Goal: Task Accomplishment & Management: Manage account settings

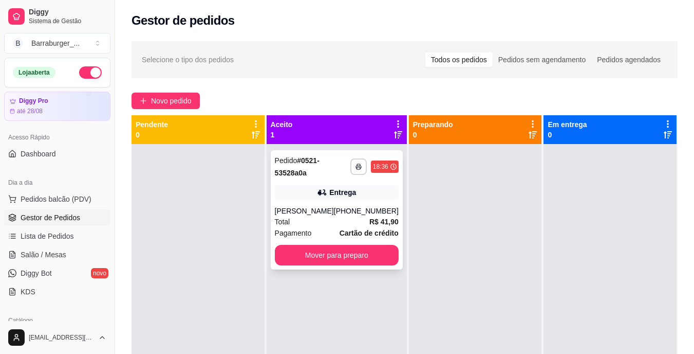
click at [365, 177] on div "**********" at bounding box center [337, 166] width 124 height 25
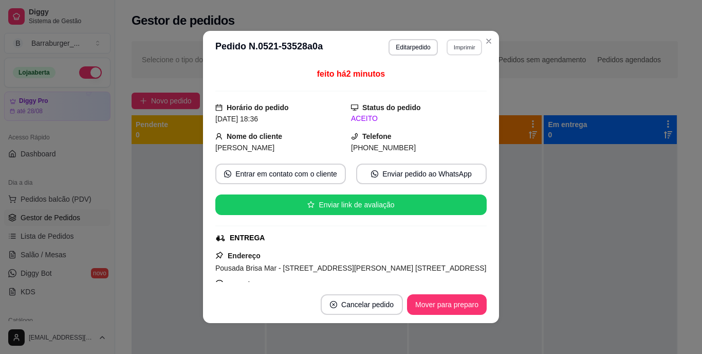
click at [455, 45] on button "Imprimir" at bounding box center [464, 47] width 35 height 16
click at [447, 87] on button "IMPRESSORA" at bounding box center [442, 83] width 72 height 16
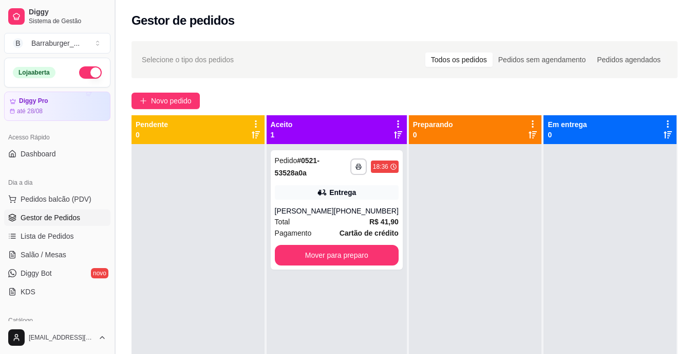
click at [110, 300] on button "Toggle Sidebar" at bounding box center [114, 177] width 8 height 354
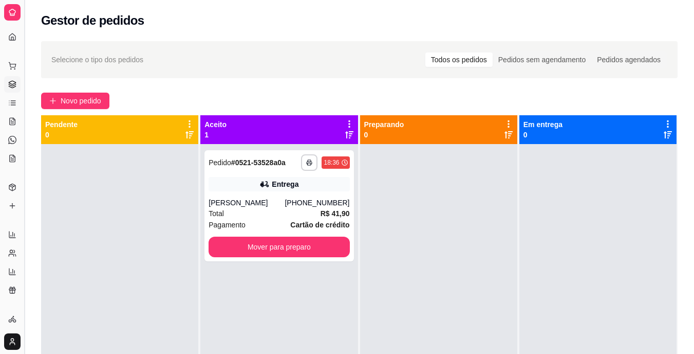
click at [26, 145] on button "Toggle Sidebar" at bounding box center [24, 177] width 8 height 354
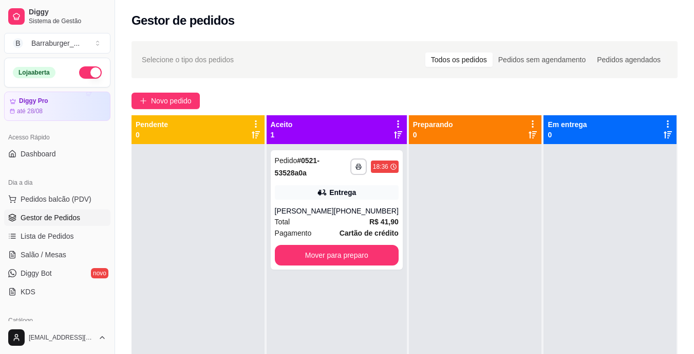
click at [106, 276] on div "Dia a dia Pedidos balcão (PDV) Gestor de Pedidos Lista de Pedidos Salão / Mesas…" at bounding box center [57, 237] width 115 height 134
click at [105, 297] on div "Dia a dia Pedidos balcão (PDV) Gestor de Pedidos Lista de Pedidos Salão / Mesas…" at bounding box center [57, 237] width 115 height 134
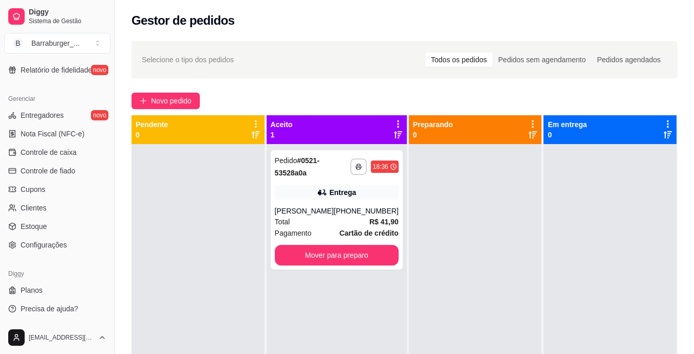
scroll to position [156, 0]
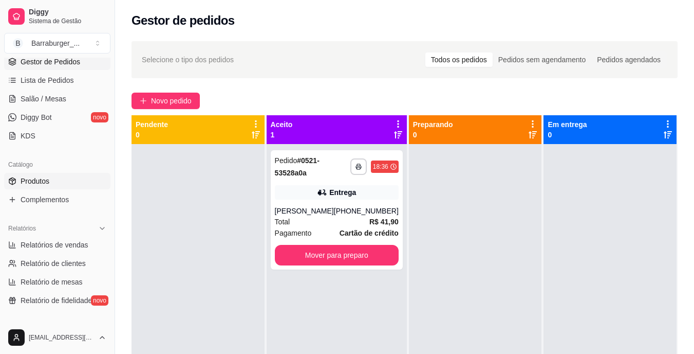
click at [80, 178] on link "Produtos" at bounding box center [57, 181] width 106 height 16
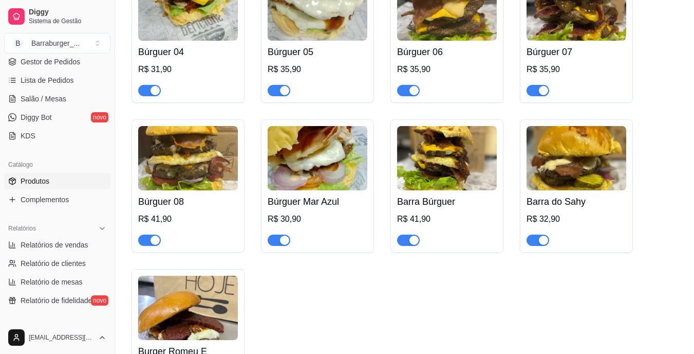
scroll to position [619, 0]
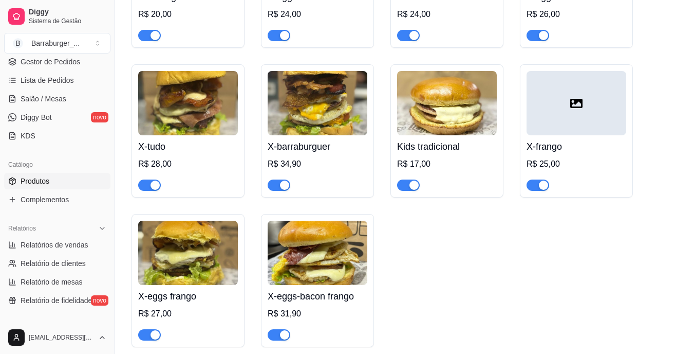
scroll to position [1547, 0]
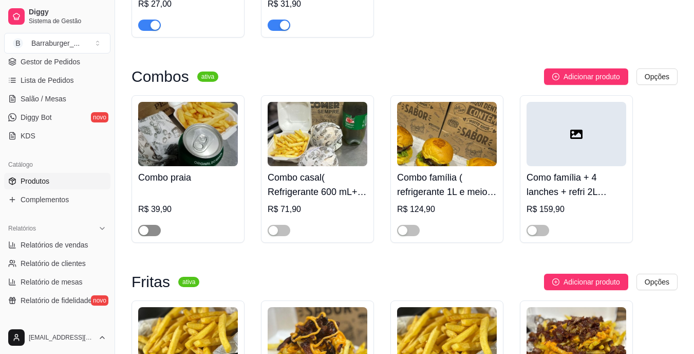
click at [152, 225] on span "button" at bounding box center [149, 230] width 23 height 11
click at [278, 225] on button "button" at bounding box center [279, 230] width 23 height 11
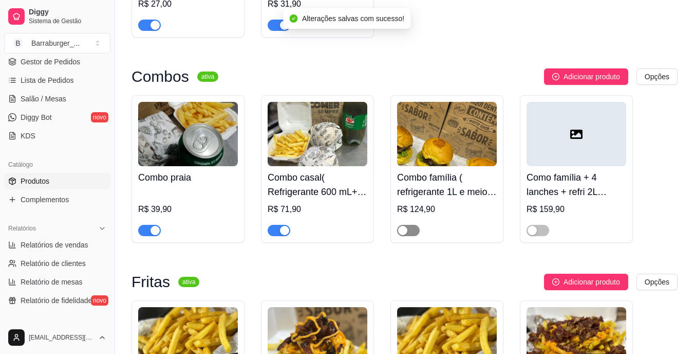
click at [408, 225] on button "button" at bounding box center [408, 230] width 23 height 11
click at [536, 226] on div "button" at bounding box center [532, 230] width 9 height 9
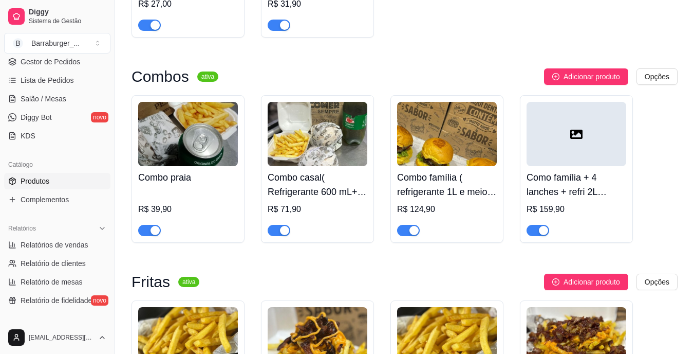
scroll to position [0, 0]
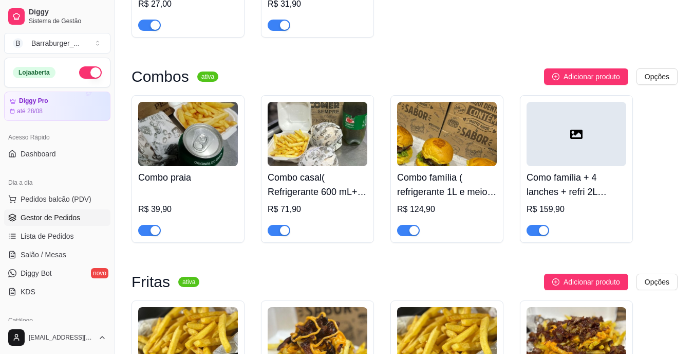
click at [53, 217] on span "Gestor de Pedidos" at bounding box center [51, 217] width 60 height 10
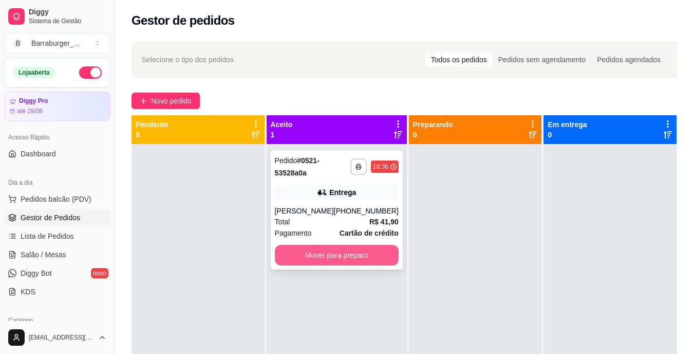
click at [299, 252] on button "Mover para preparo" at bounding box center [337, 255] width 124 height 21
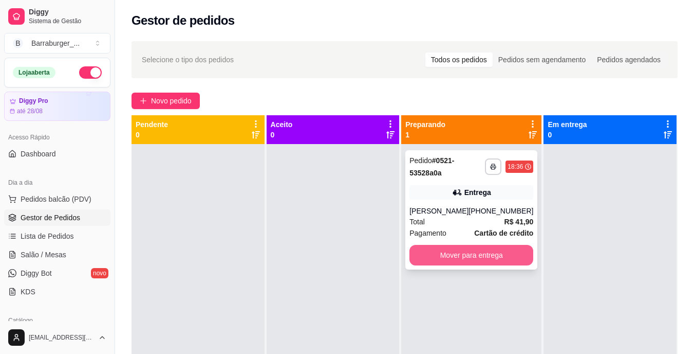
click at [443, 257] on button "Mover para entrega" at bounding box center [472, 255] width 124 height 21
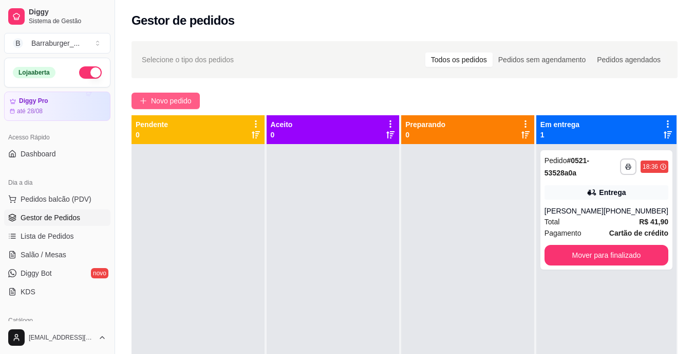
click at [165, 104] on span "Novo pedido" at bounding box center [171, 100] width 41 height 11
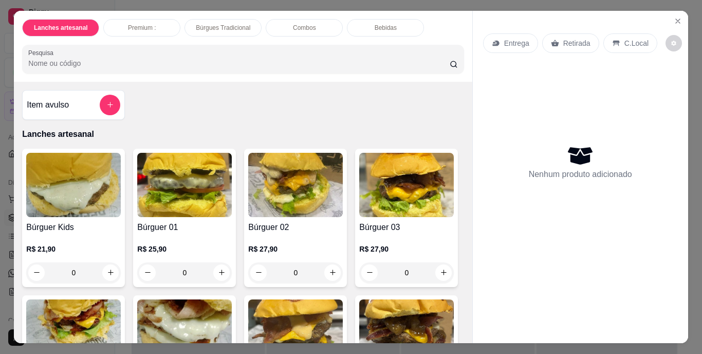
scroll to position [229, 0]
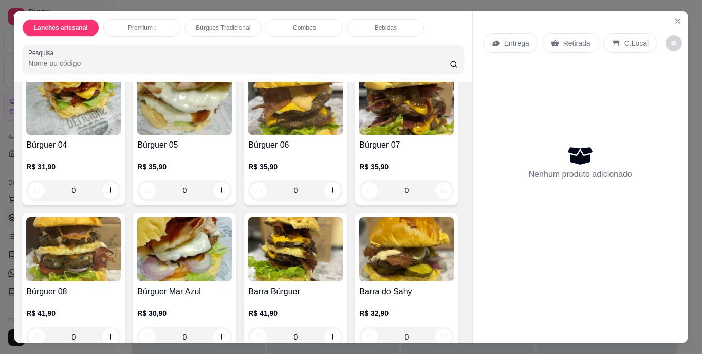
click at [248, 200] on div "0" at bounding box center [295, 190] width 95 height 21
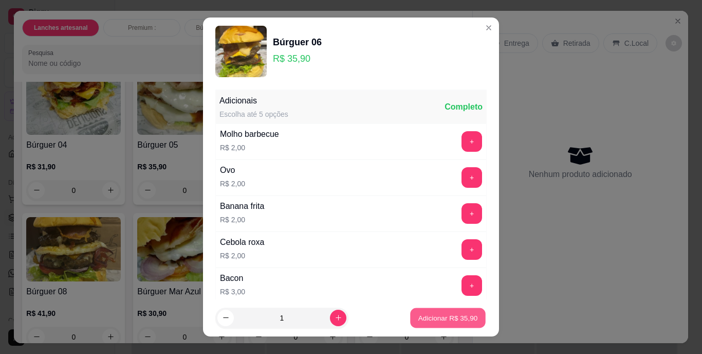
click at [410, 311] on button "Adicionar R$ 35,90" at bounding box center [448, 317] width 76 height 20
type input "1"
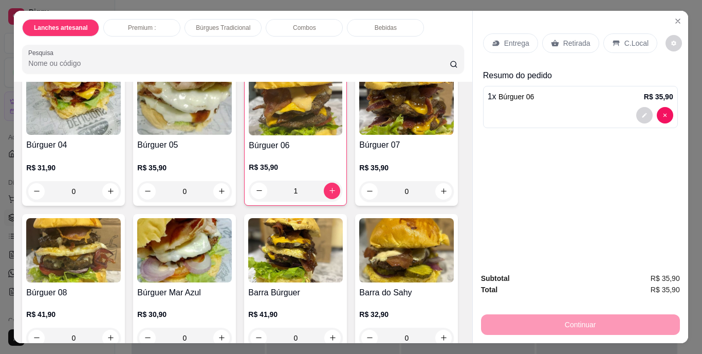
click at [499, 40] on div "Entrega" at bounding box center [510, 43] width 55 height 20
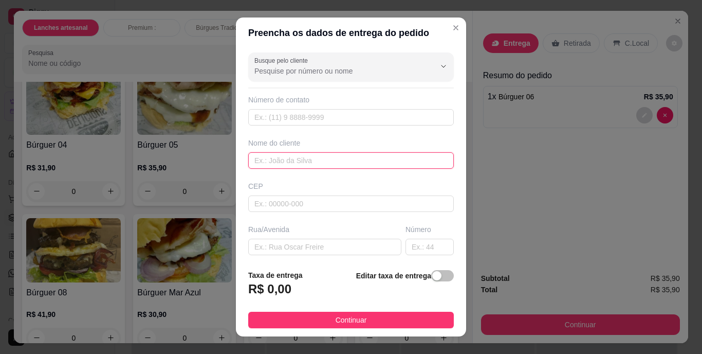
click at [302, 162] on input "text" at bounding box center [351, 160] width 206 height 16
click at [285, 161] on input "[PERSON_NAME]" at bounding box center [351, 160] width 206 height 16
type input "l"
type input "[PERSON_NAME] -POUSADA VITOTIA"
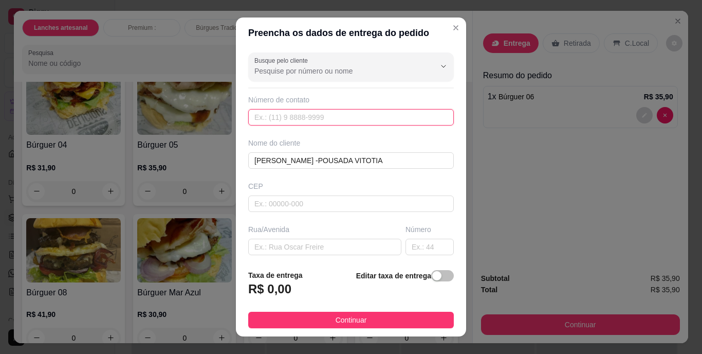
click at [272, 119] on input "text" at bounding box center [351, 117] width 206 height 16
type input "[PHONE_NUMBER]"
click at [431, 281] on span "button" at bounding box center [442, 275] width 23 height 11
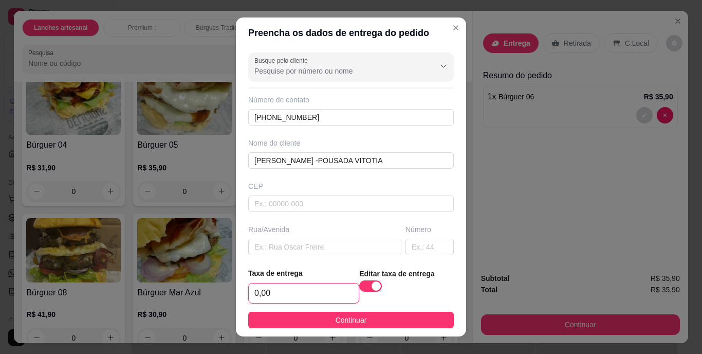
click at [306, 295] on input "0,00" at bounding box center [304, 293] width 110 height 20
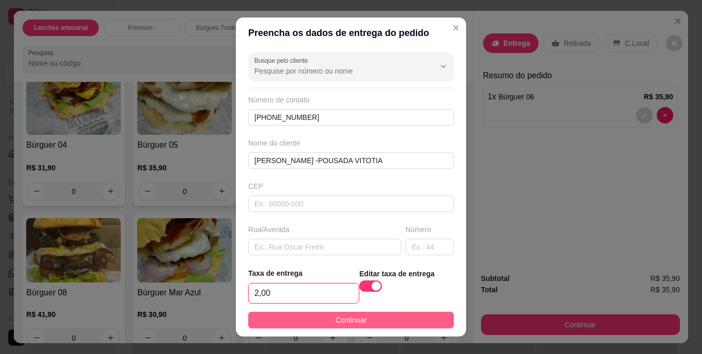
type input "2,00"
click at [343, 316] on span "Continuar" at bounding box center [351, 319] width 31 height 11
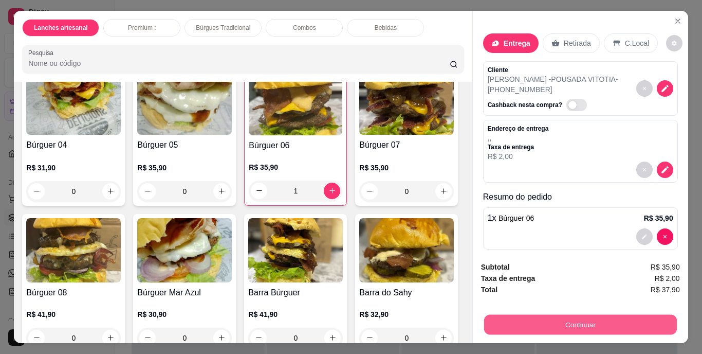
click at [494, 320] on button "Continuar" at bounding box center [580, 325] width 193 height 20
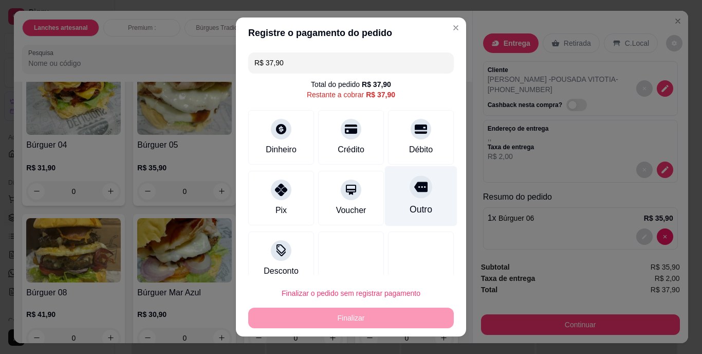
click at [414, 192] on icon at bounding box center [420, 186] width 13 height 13
type input "R$ 0,00"
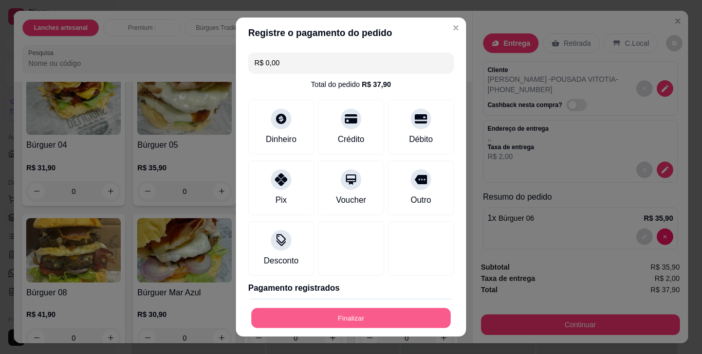
click at [321, 313] on button "Finalizar" at bounding box center [350, 317] width 199 height 20
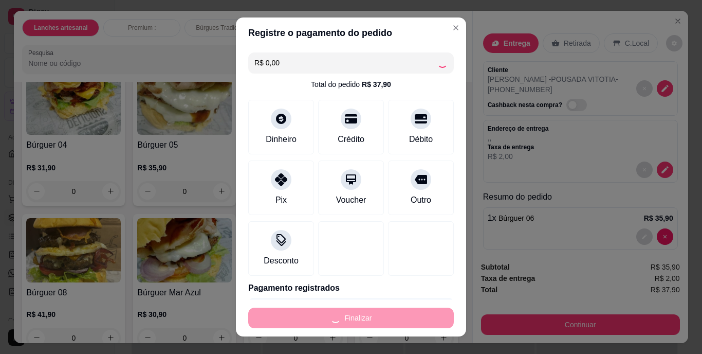
type input "0"
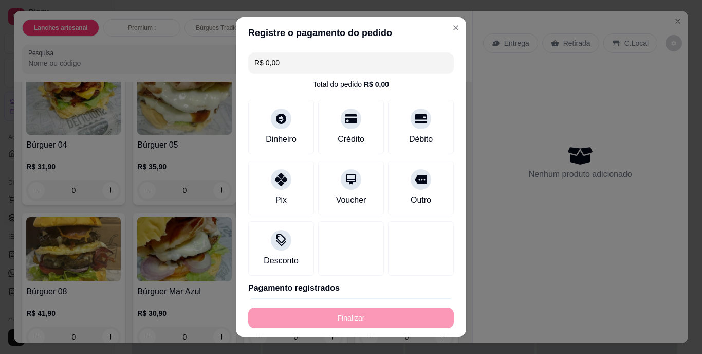
type input "-R$ 37,90"
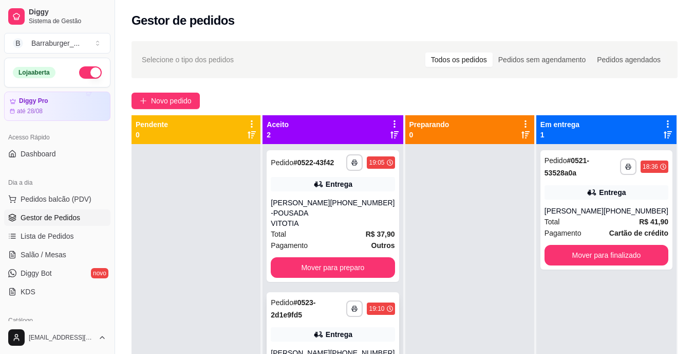
click at [316, 298] on strong "# 0523-2d1e9fd5" at bounding box center [293, 308] width 45 height 21
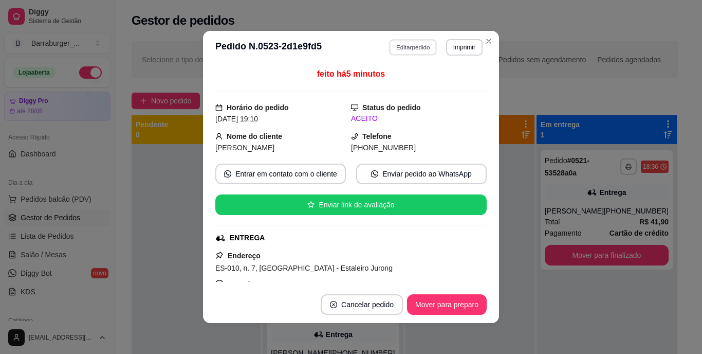
click at [418, 48] on button "Editar pedido" at bounding box center [414, 47] width 48 height 16
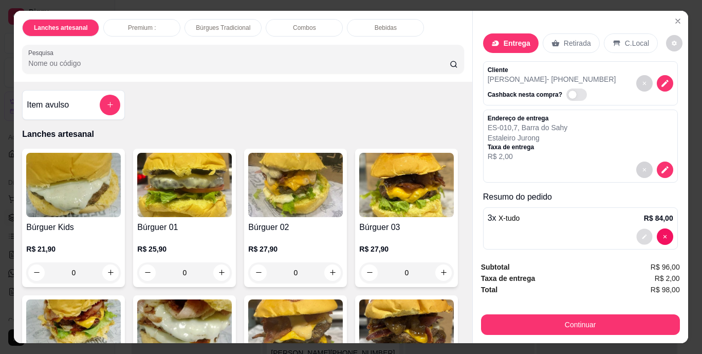
click at [636, 230] on button "decrease-product-quantity" at bounding box center [644, 236] width 16 height 16
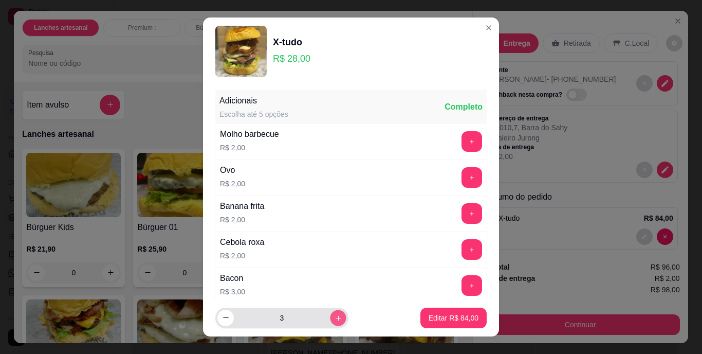
click at [336, 318] on icon "increase-product-quantity" at bounding box center [338, 317] width 5 height 5
type input "4"
click at [428, 321] on p "Editar R$ 112,00" at bounding box center [451, 317] width 54 height 10
type input "4"
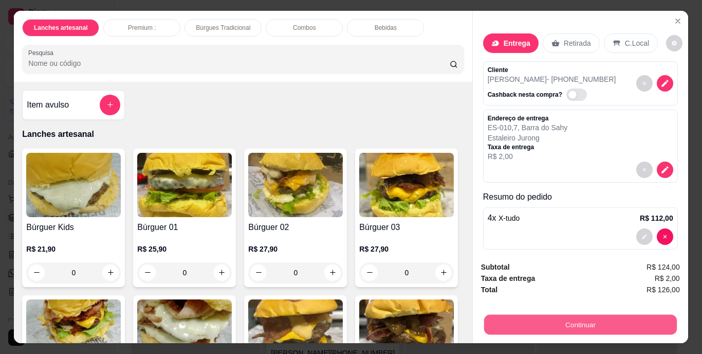
click at [569, 320] on button "Continuar" at bounding box center [580, 325] width 193 height 20
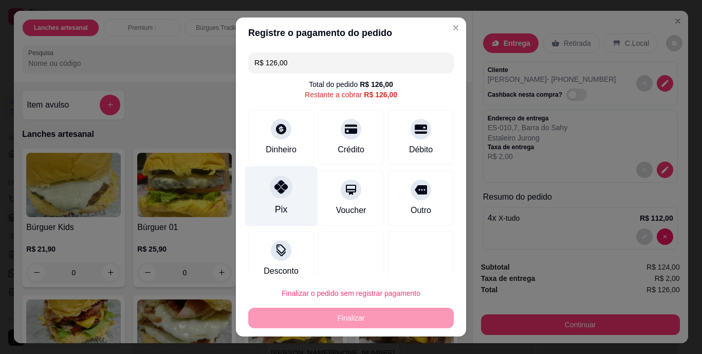
click at [261, 198] on div "Pix" at bounding box center [281, 196] width 72 height 60
type input "R$ 0,00"
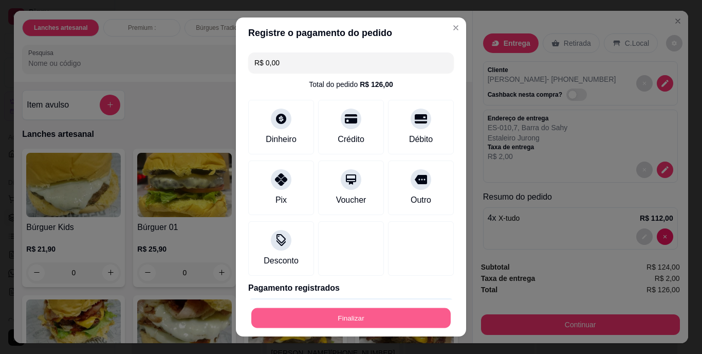
click at [322, 319] on button "Finalizar" at bounding box center [350, 317] width 199 height 20
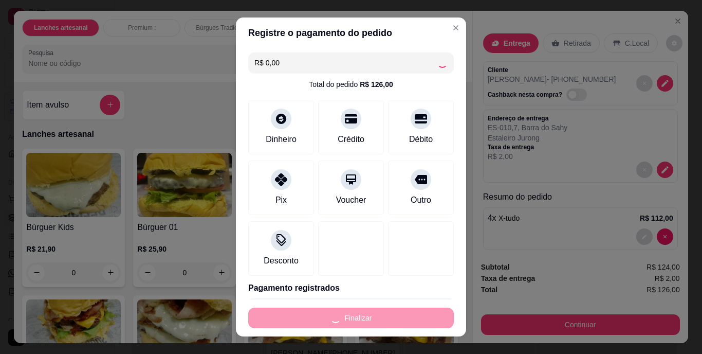
type input "0"
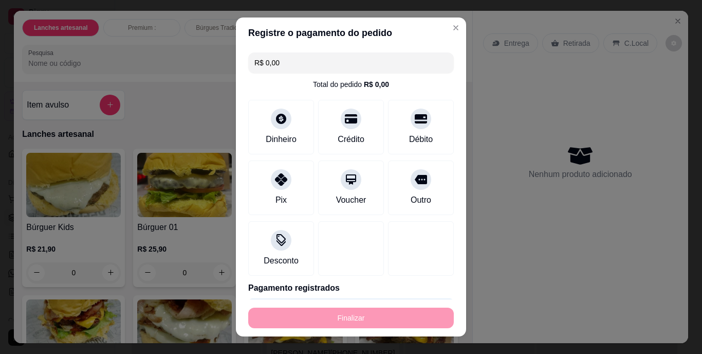
type input "-R$ 126,00"
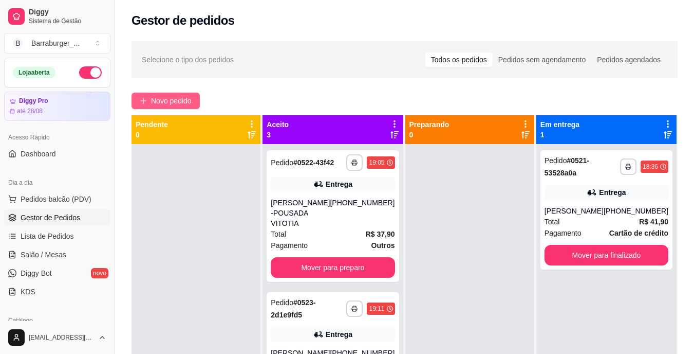
click at [156, 98] on span "Novo pedido" at bounding box center [171, 100] width 41 height 11
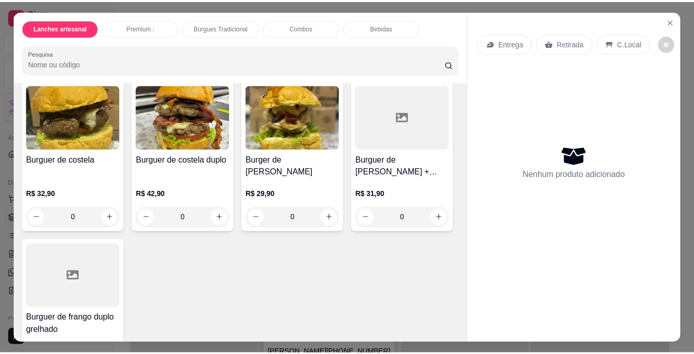
scroll to position [458, 0]
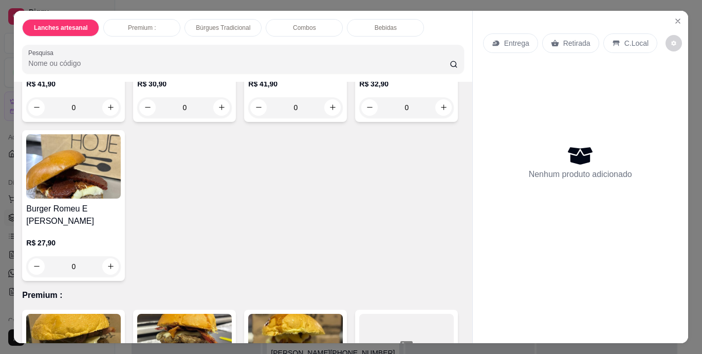
click at [137, 118] on div "0" at bounding box center [184, 107] width 95 height 21
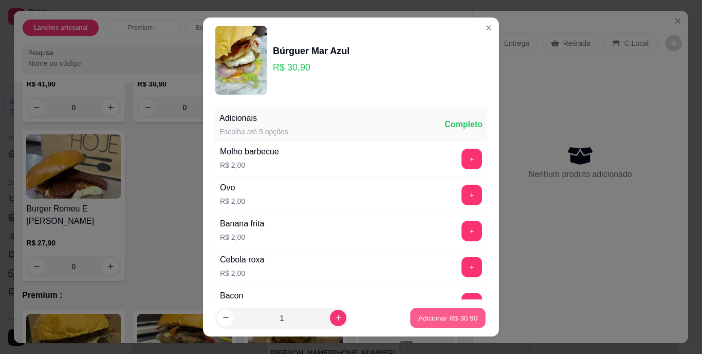
click at [424, 321] on p "Adicionar R$ 30,90" at bounding box center [448, 317] width 60 height 10
type input "1"
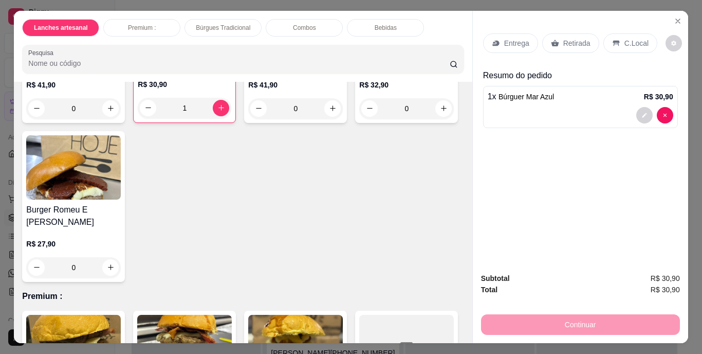
click at [511, 102] on div "1 x Búrguer Mar Azul R$ 30,90" at bounding box center [580, 107] width 195 height 42
click at [674, 17] on icon "Close" at bounding box center [678, 21] width 8 height 8
